Goal: Task Accomplishment & Management: Use online tool/utility

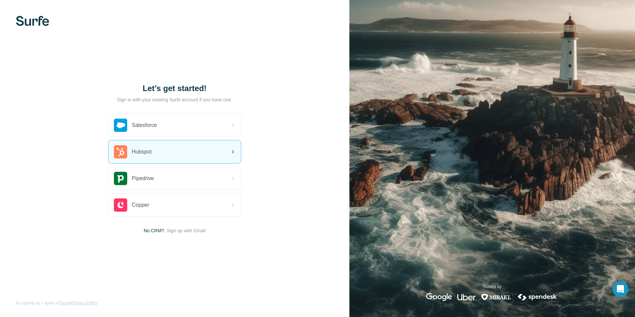
click at [187, 152] on div "Hubspot" at bounding box center [175, 151] width 132 height 23
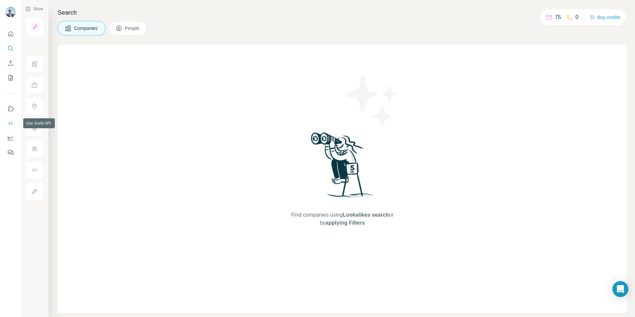
click at [11, 123] on icon "Use Surfe API" at bounding box center [10, 123] width 7 height 7
click at [11, 108] on icon "Use Surfe on LinkedIn" at bounding box center [10, 108] width 7 height 7
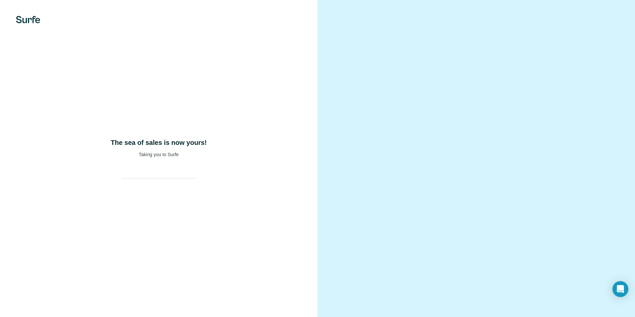
click at [165, 191] on div "The sea of sales is now yours! Taking you to Surfe" at bounding box center [158, 158] width 317 height 317
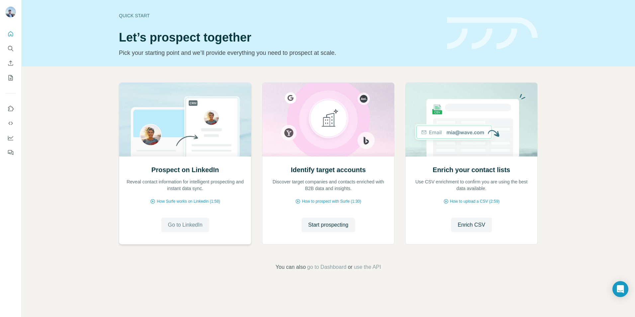
click at [191, 225] on span "Go to LinkedIn" at bounding box center [185, 225] width 35 height 8
